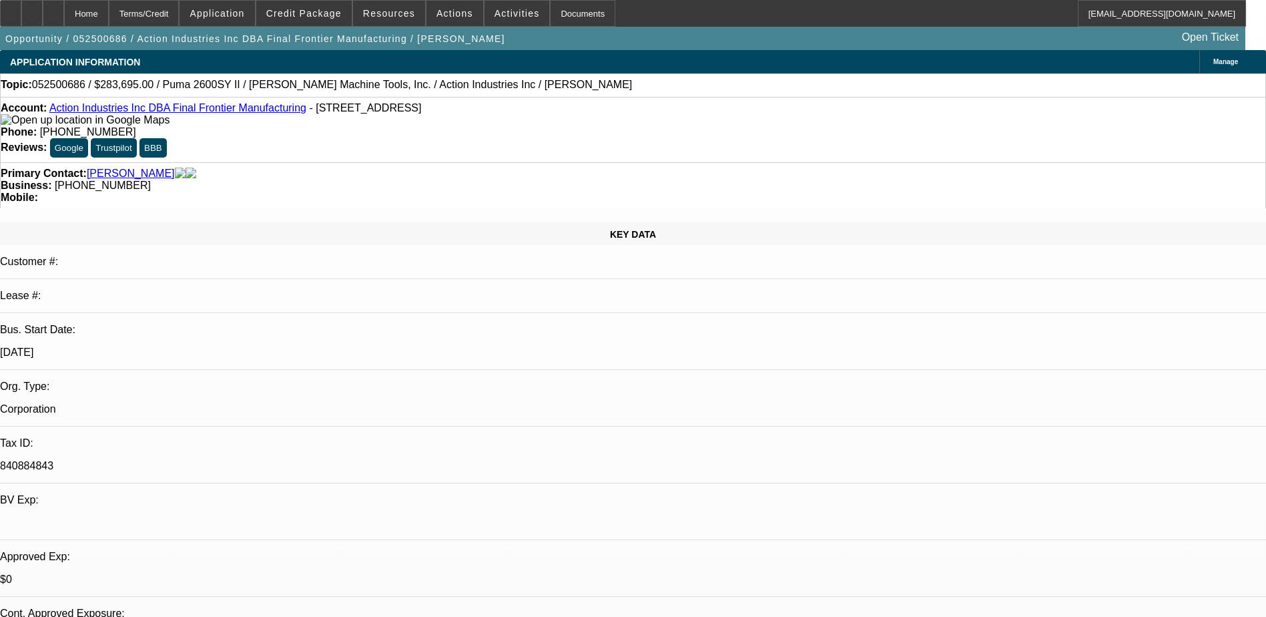
select select "0"
select select "0.1"
select select "0"
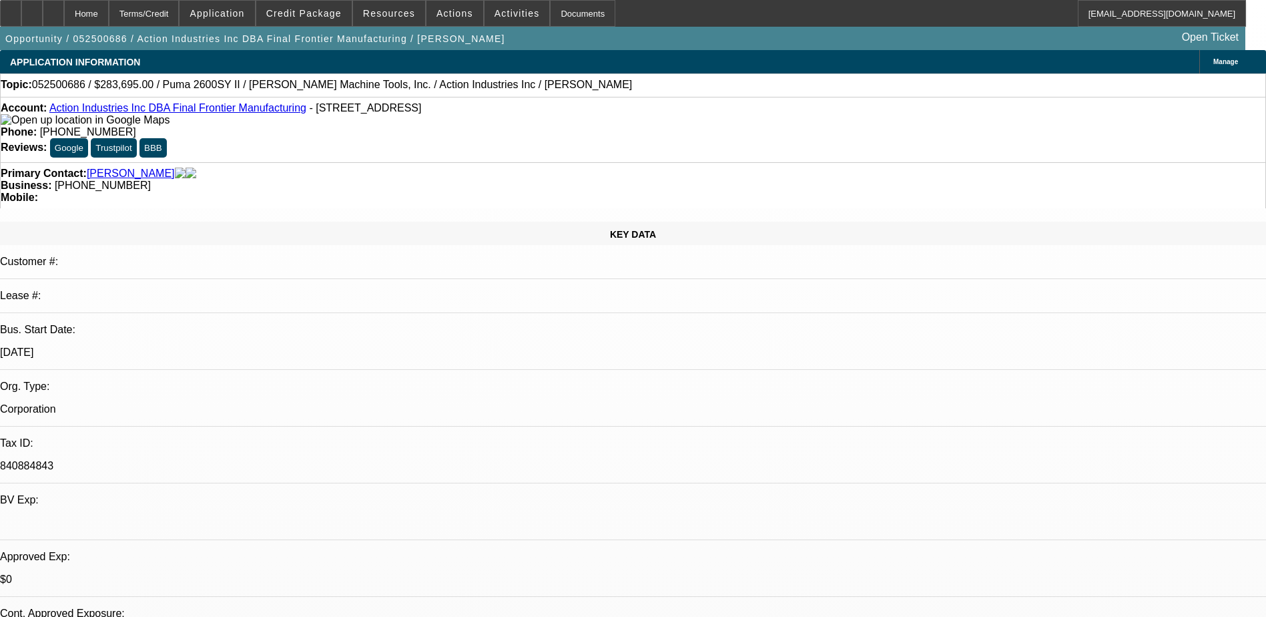
select select "0.1"
select select "0"
select select "0.1"
select select "0"
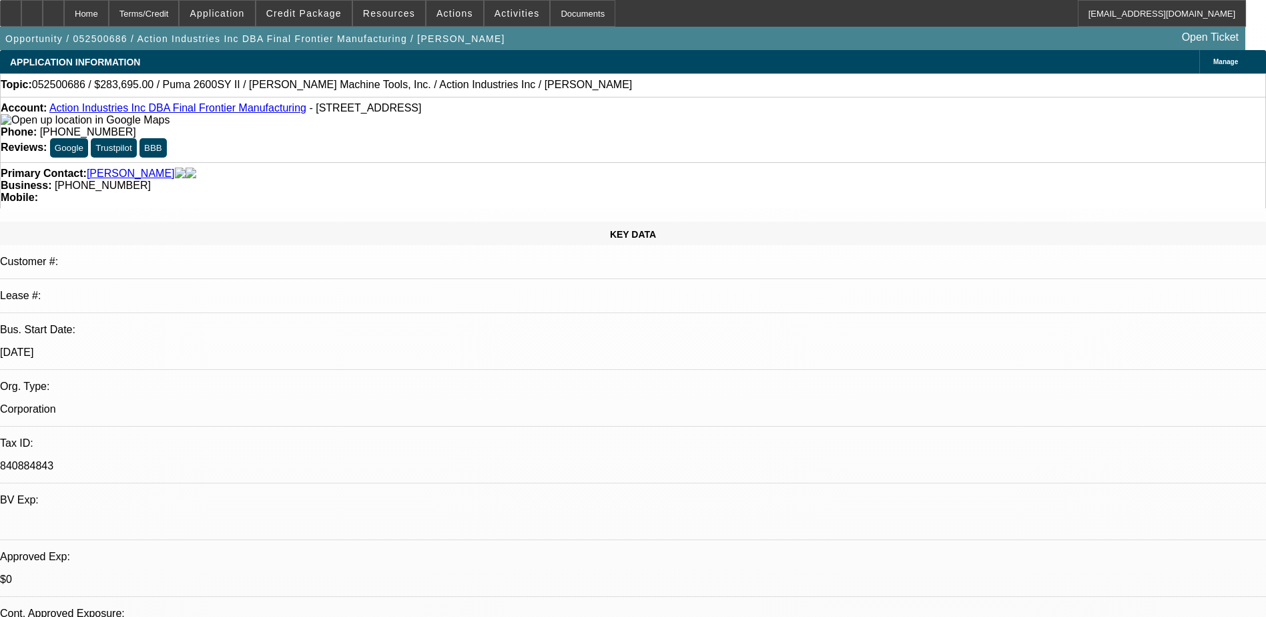
select select "0"
select select "0.1"
select select "1"
select select "4"
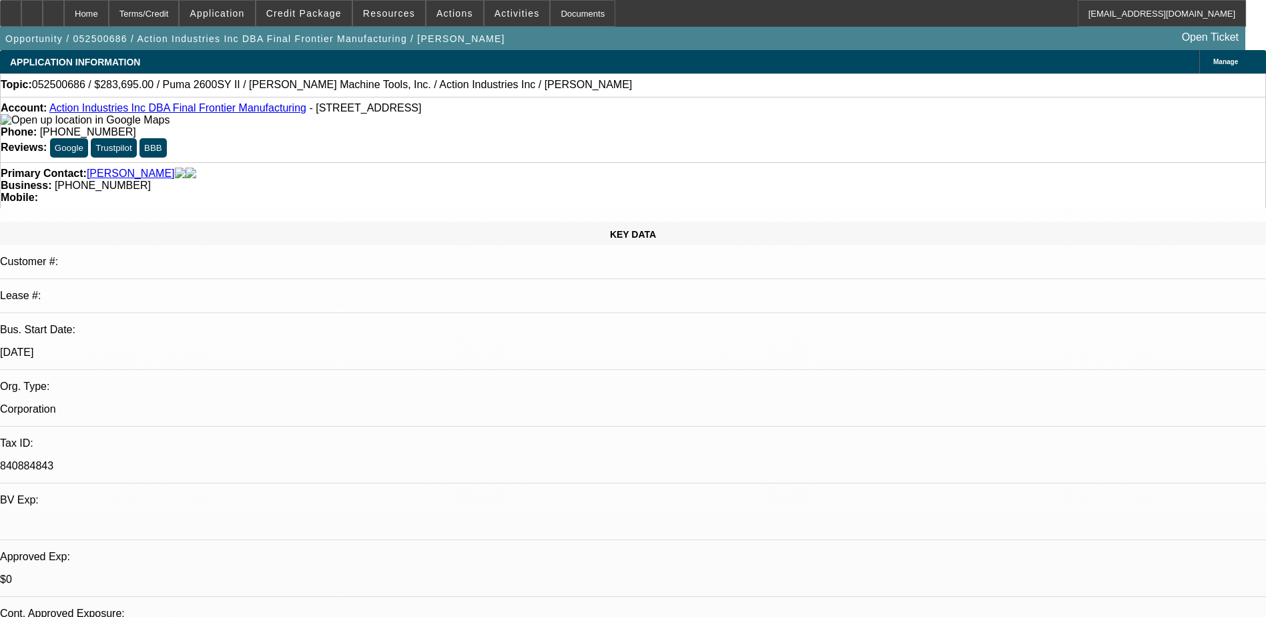
select select "1"
select select "4"
select select "1"
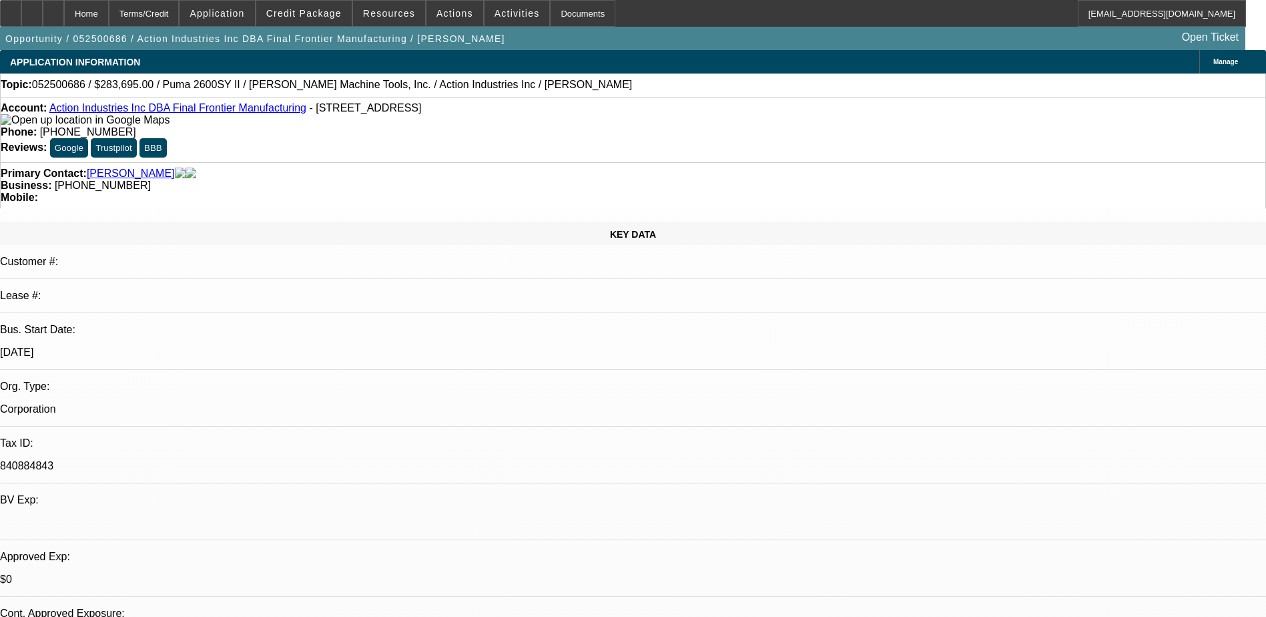
select select "4"
select select "1"
select select "4"
drag, startPoint x: 433, startPoint y: 306, endPoint x: 462, endPoint y: 306, distance: 29.4
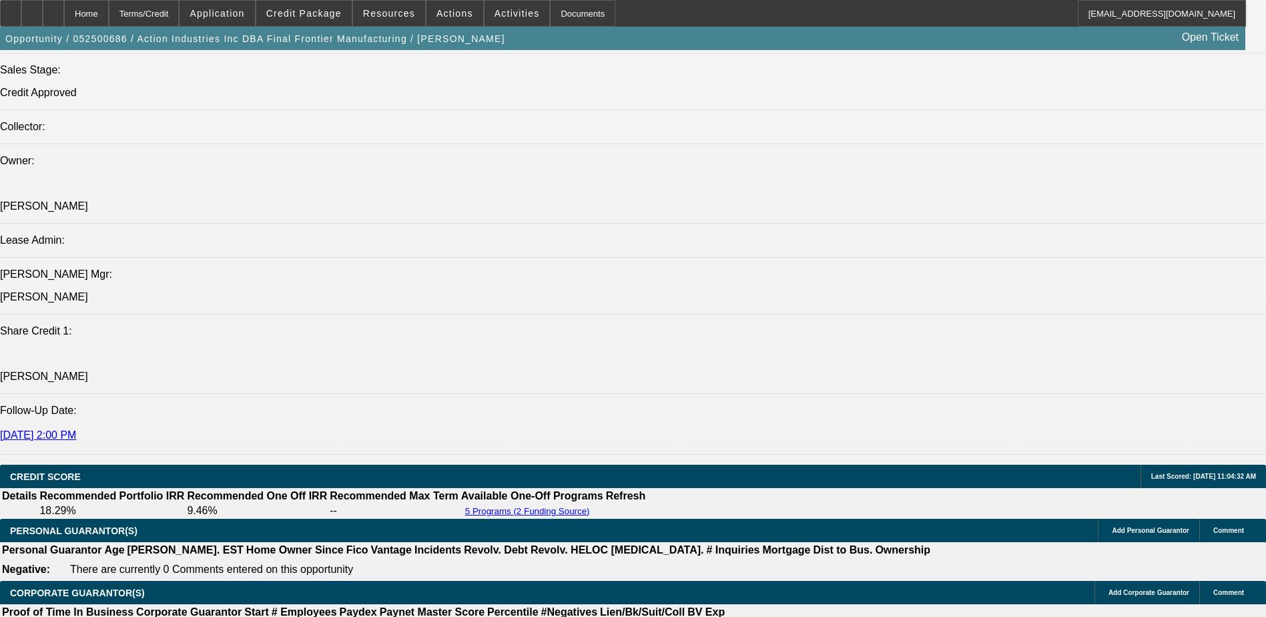
scroll to position [1668, 0]
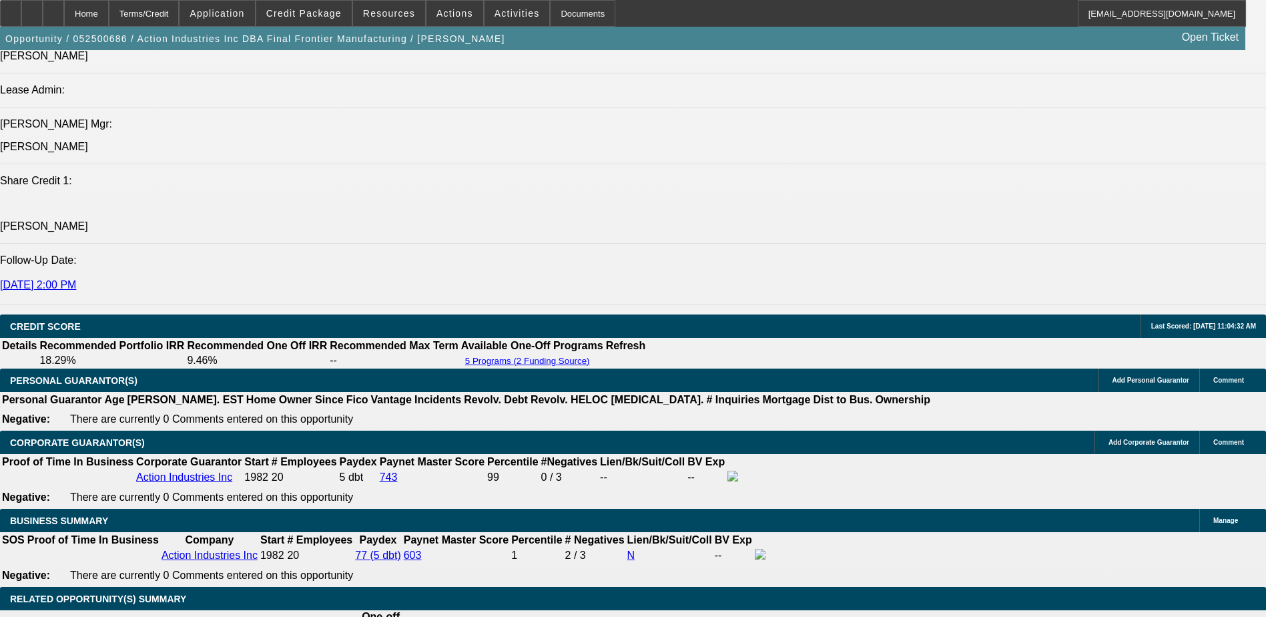
select select "0"
select select "6"
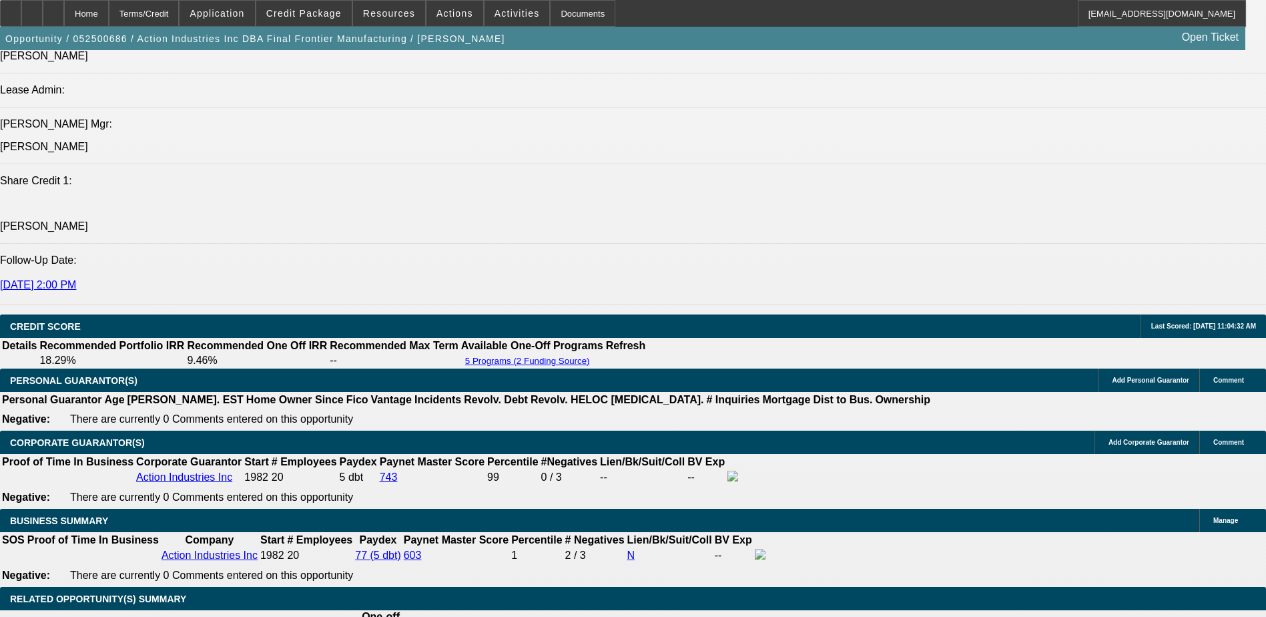
select select "0"
select select "0.1"
select select "4"
select select "0"
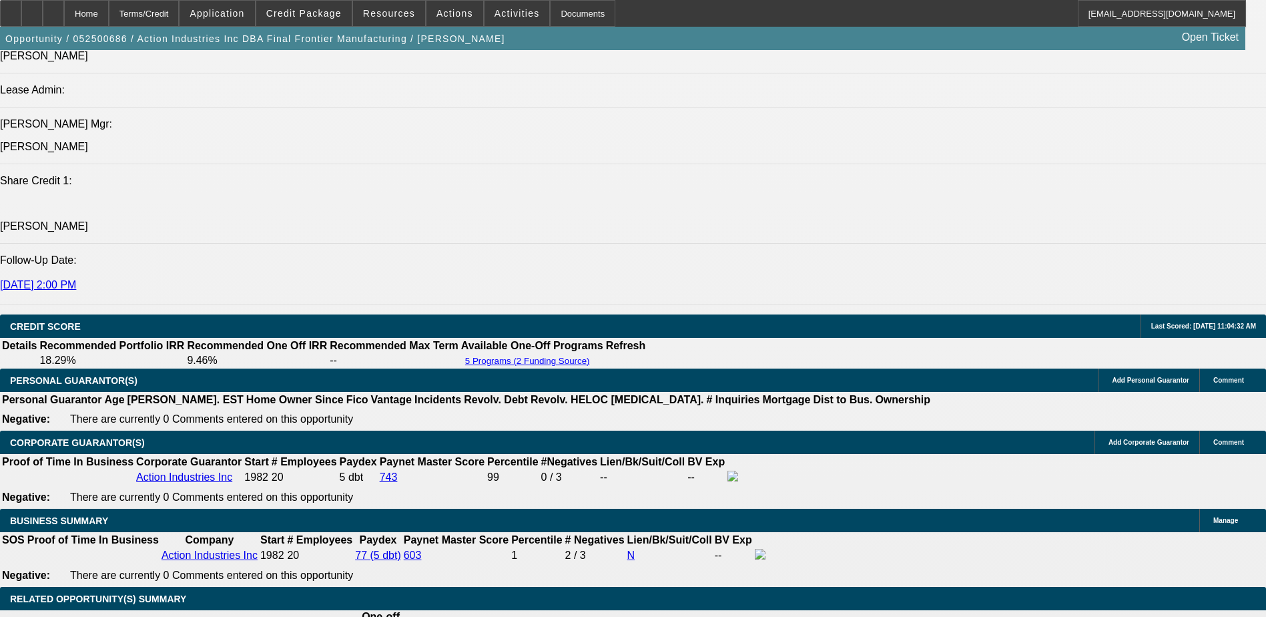
select select "0"
select select "0.1"
select select "4"
select select "0"
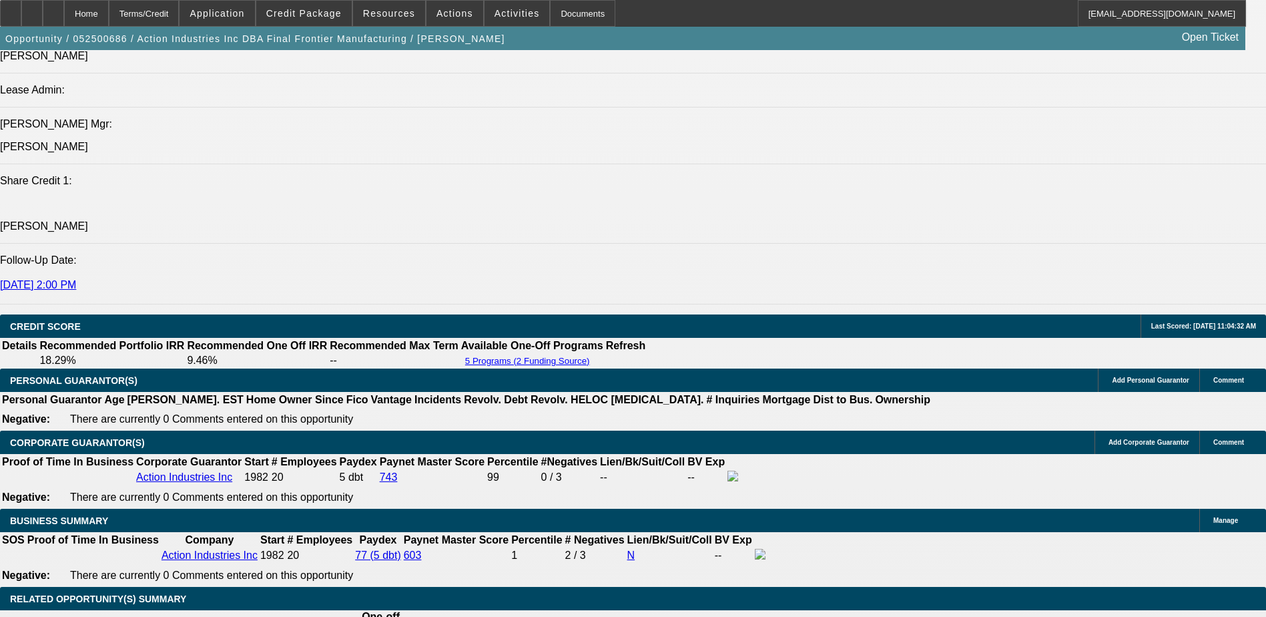
select select "0"
select select "6"
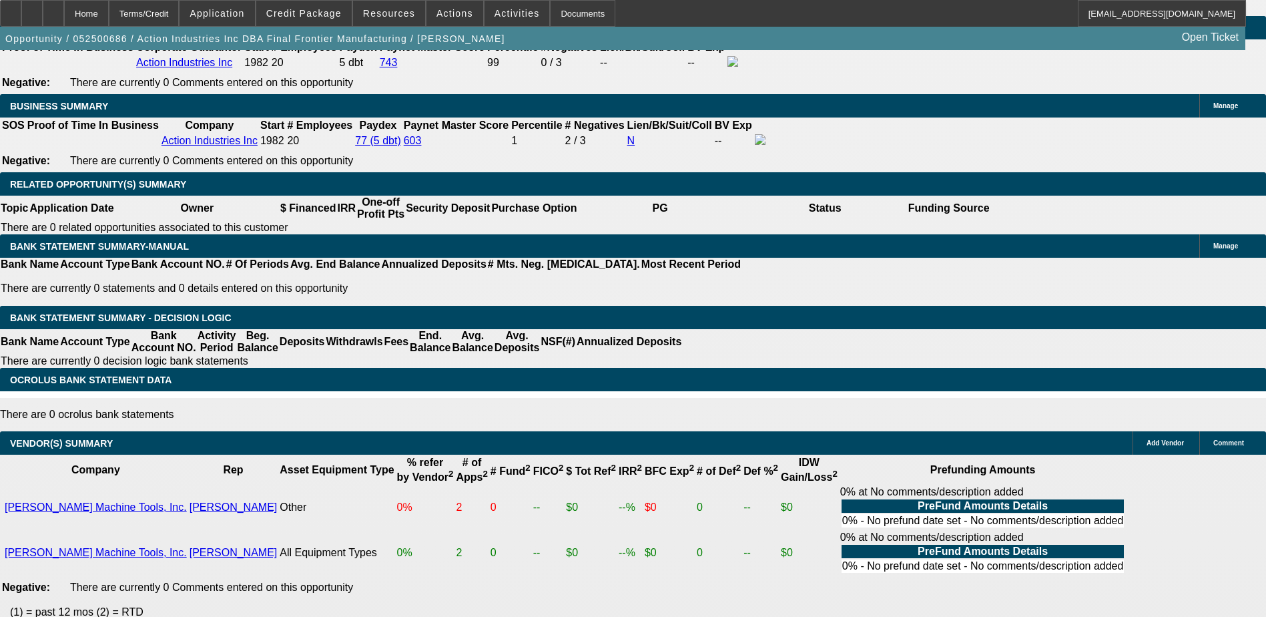
scroll to position [2269, 0]
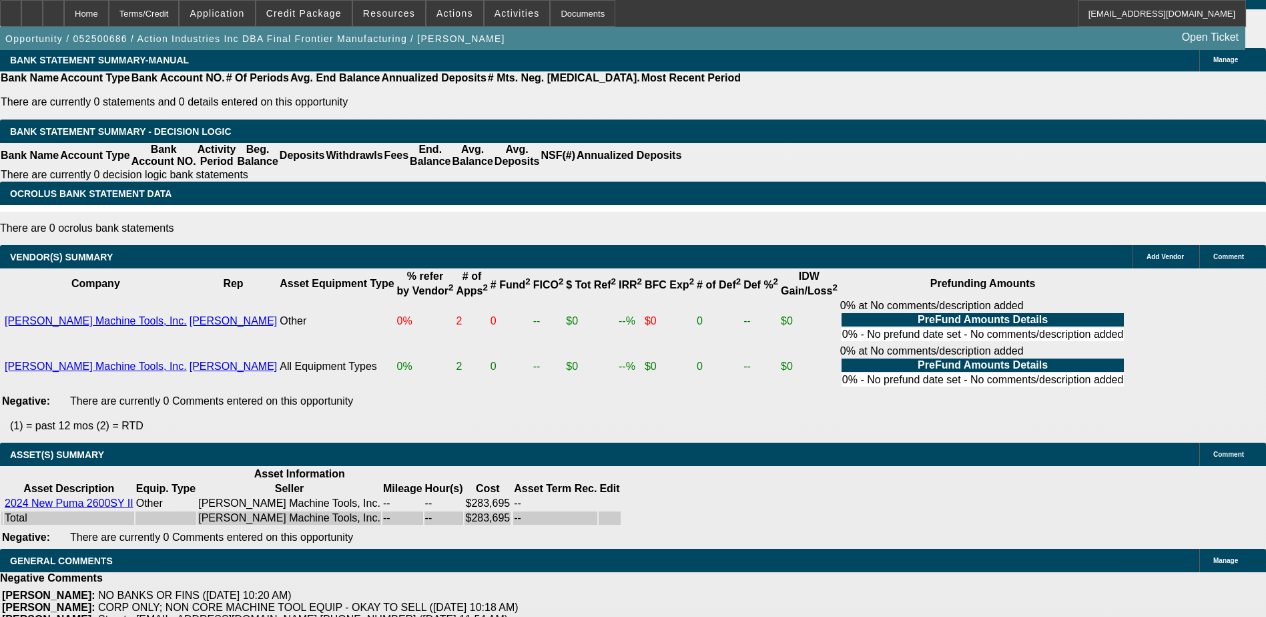
drag, startPoint x: 283, startPoint y: 386, endPoint x: 330, endPoint y: 392, distance: 47.1
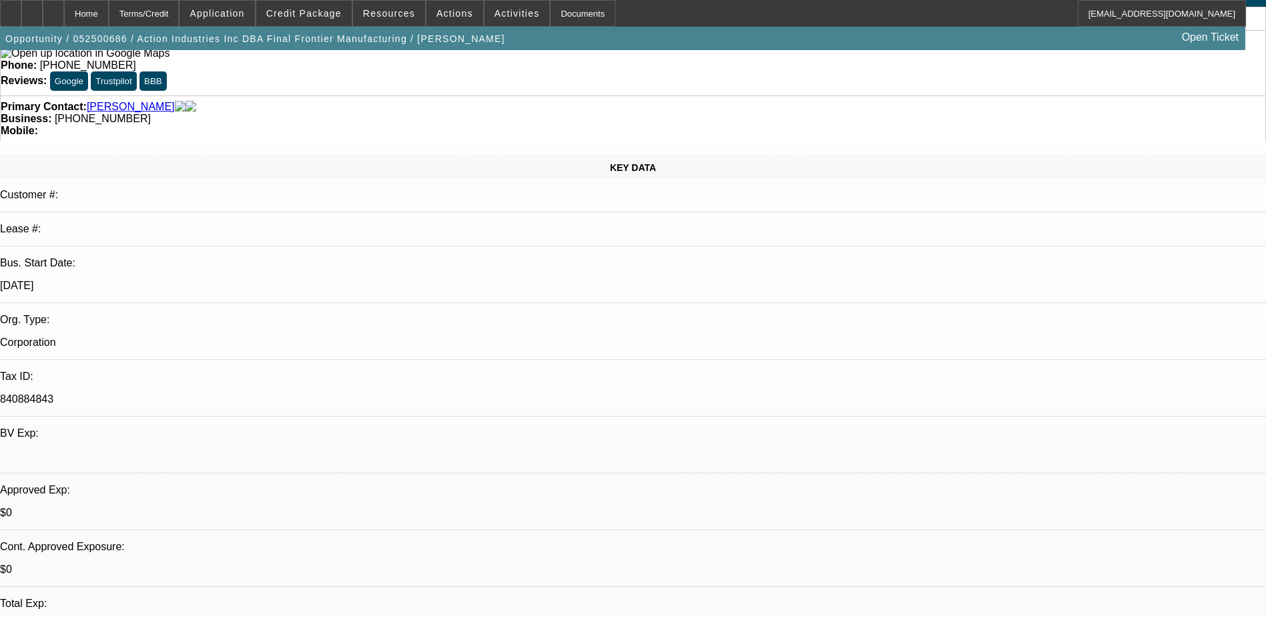
scroll to position [0, 0]
